Goal: Information Seeking & Learning: Learn about a topic

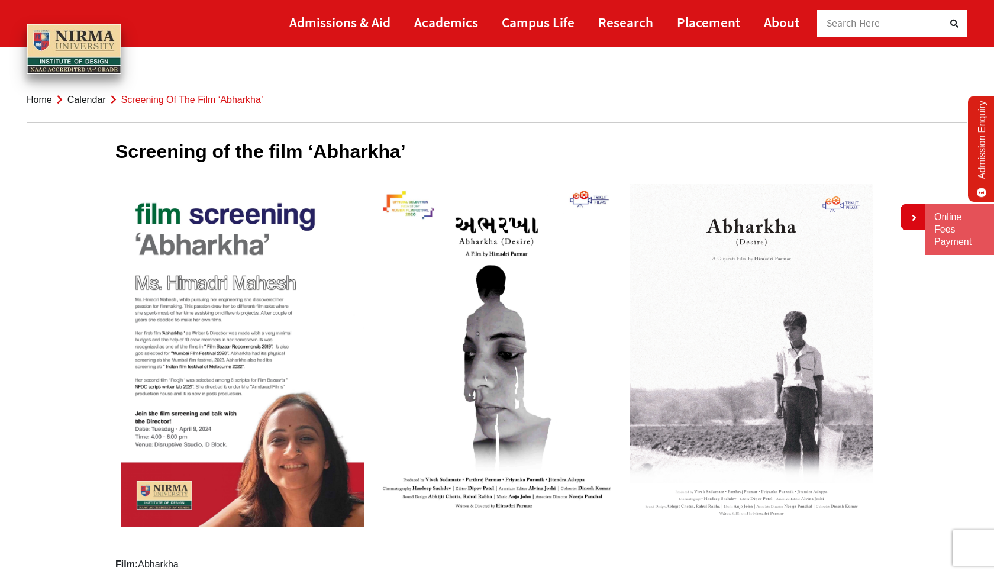
click at [450, 490] on img at bounding box center [497, 349] width 254 height 343
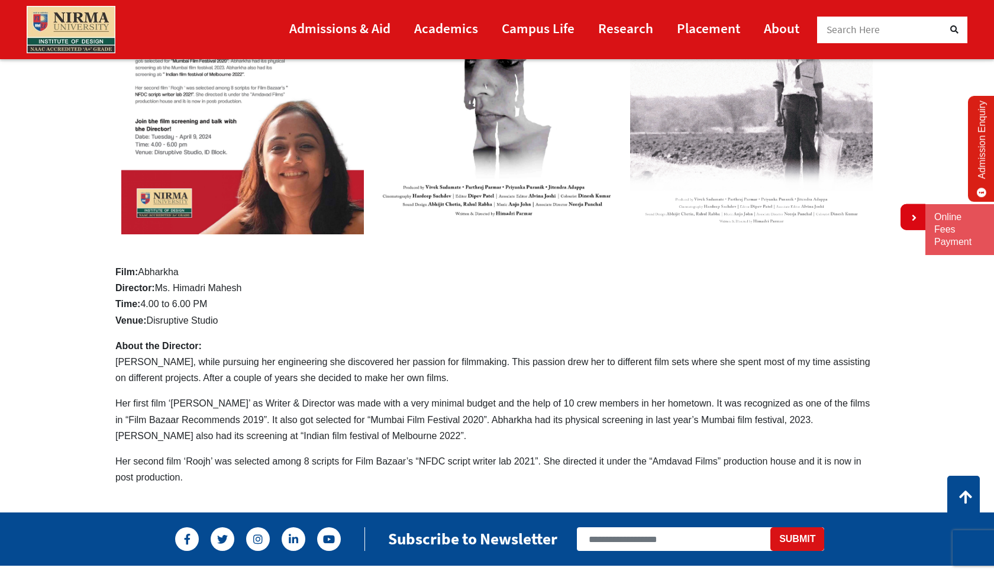
scroll to position [295, 0]
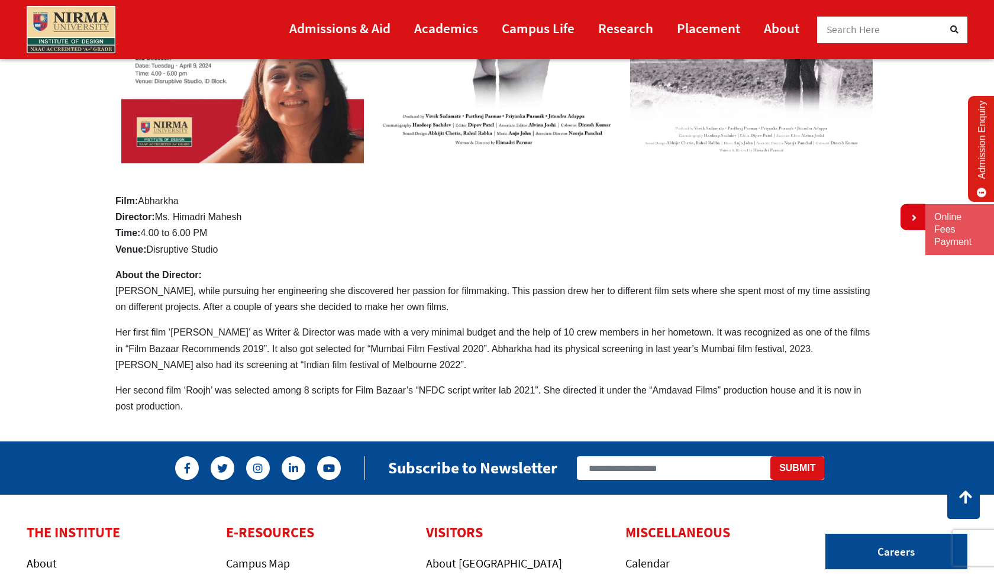
scroll to position [364, 0]
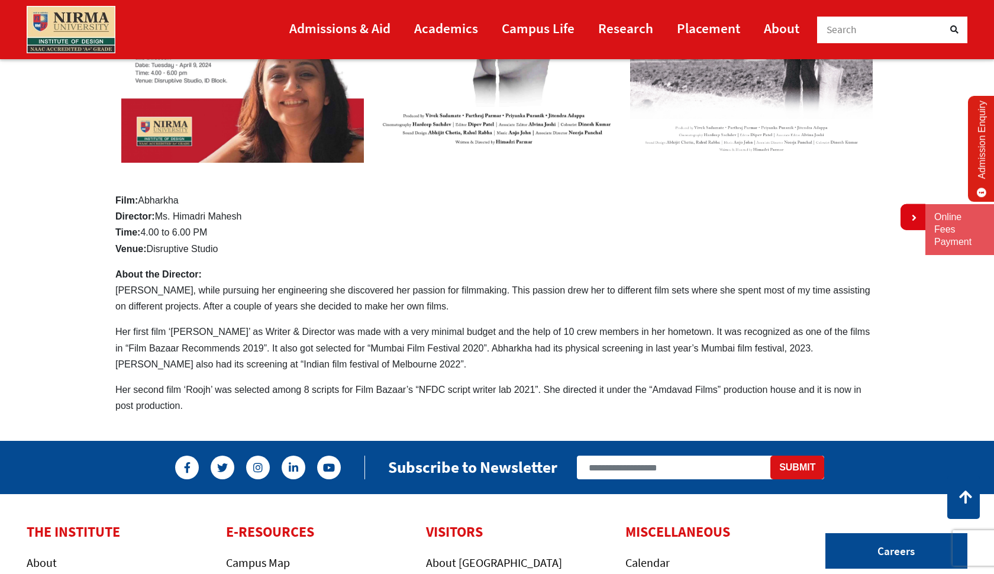
drag, startPoint x: 247, startPoint y: 392, endPoint x: 260, endPoint y: 408, distance: 21.0
click at [260, 408] on p "Her second film ‘Roojh’ was selected among 8 scripts for Film Bazaar’s “NFDC sc…" at bounding box center [496, 397] width 763 height 32
drag, startPoint x: 262, startPoint y: 385, endPoint x: 274, endPoint y: 407, distance: 25.2
click at [274, 407] on p "Her second film ‘Roojh’ was selected among 8 scripts for Film Bazaar’s “NFDC sc…" at bounding box center [496, 397] width 763 height 32
drag, startPoint x: 279, startPoint y: 391, endPoint x: 281, endPoint y: 412, distance: 20.3
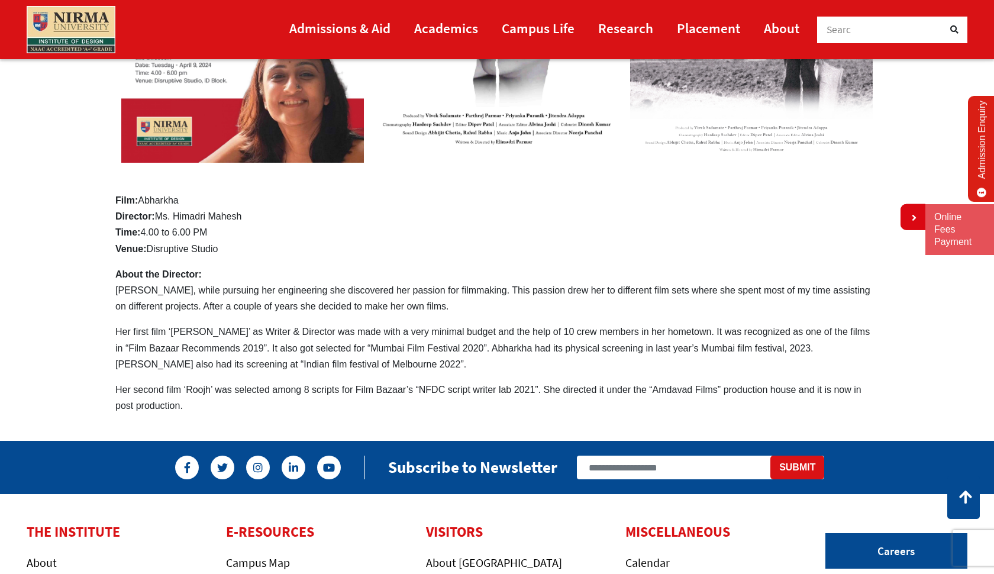
click at [281, 412] on p "Her second film ‘Roojh’ was selected among 8 scripts for Film Bazaar’s “NFDC sc…" at bounding box center [496, 397] width 763 height 32
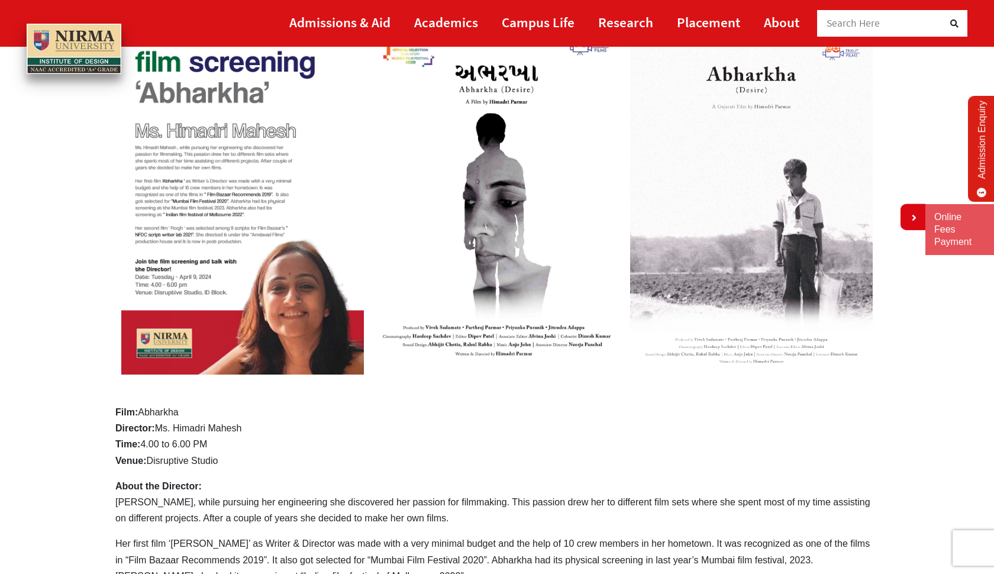
scroll to position [136, 0]
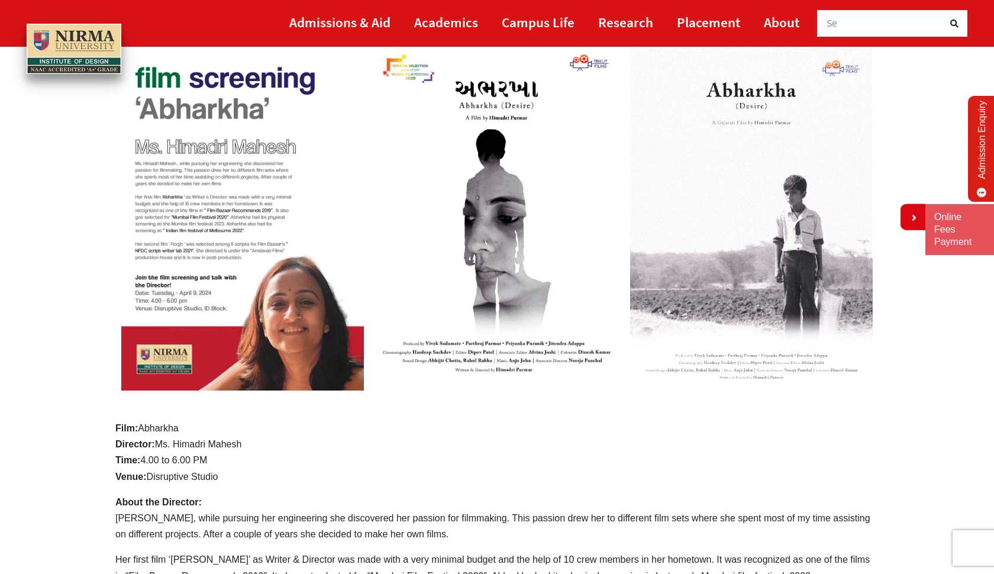
click at [516, 357] on img at bounding box center [497, 213] width 254 height 343
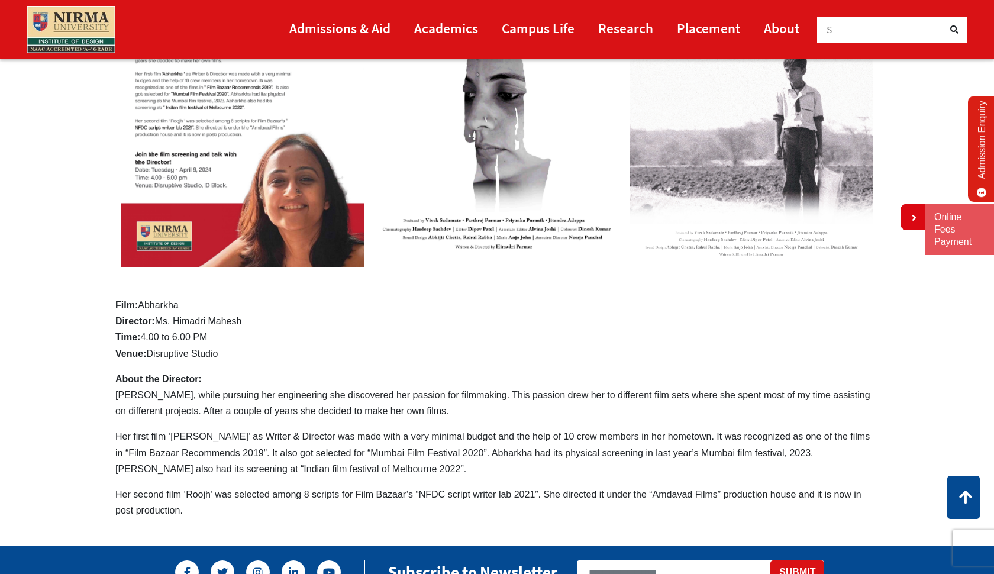
scroll to position [204, 0]
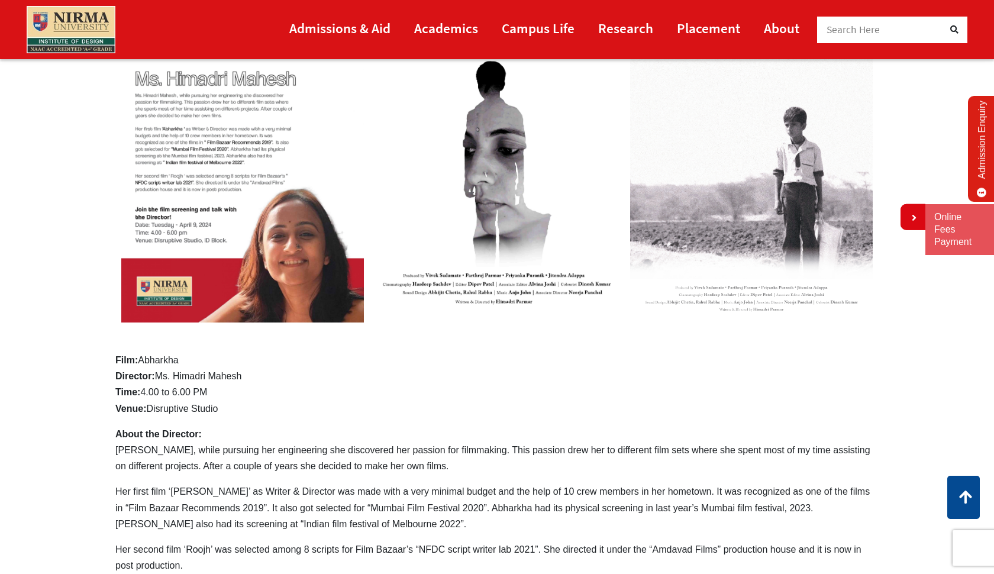
click at [98, 24] on img at bounding box center [71, 29] width 89 height 47
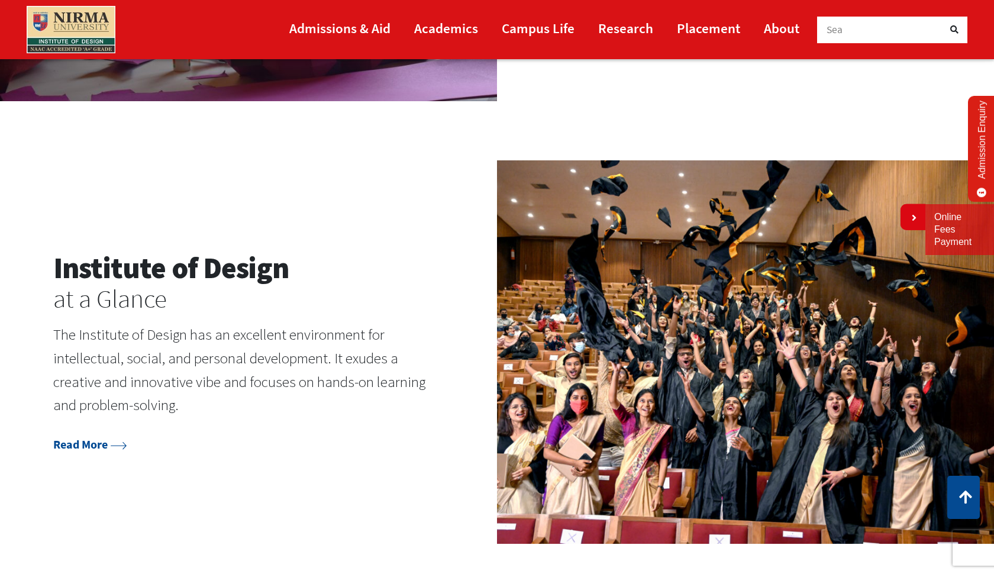
scroll to position [1331, 0]
